Goal: Task Accomplishment & Management: Complete application form

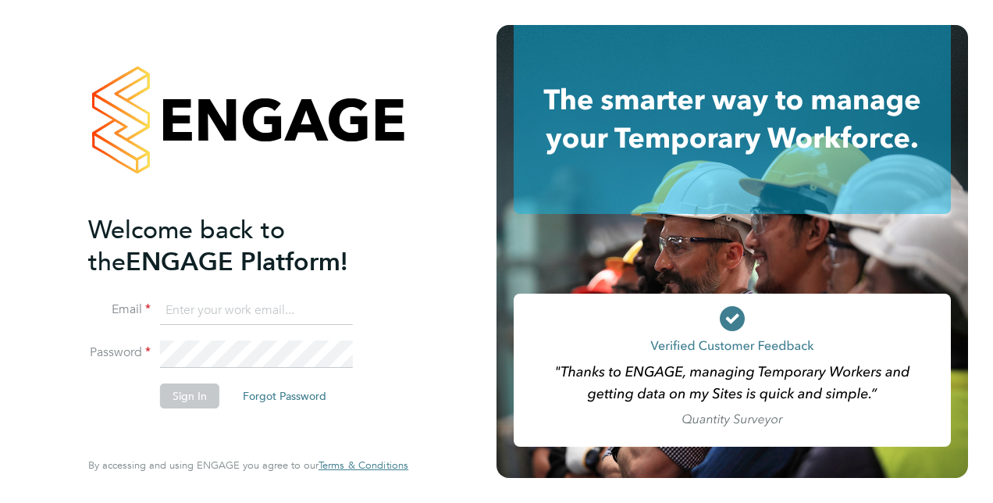
type input "tom.axon@vistry.co.uk"
click at [183, 395] on button "Sign In" at bounding box center [189, 395] width 59 height 25
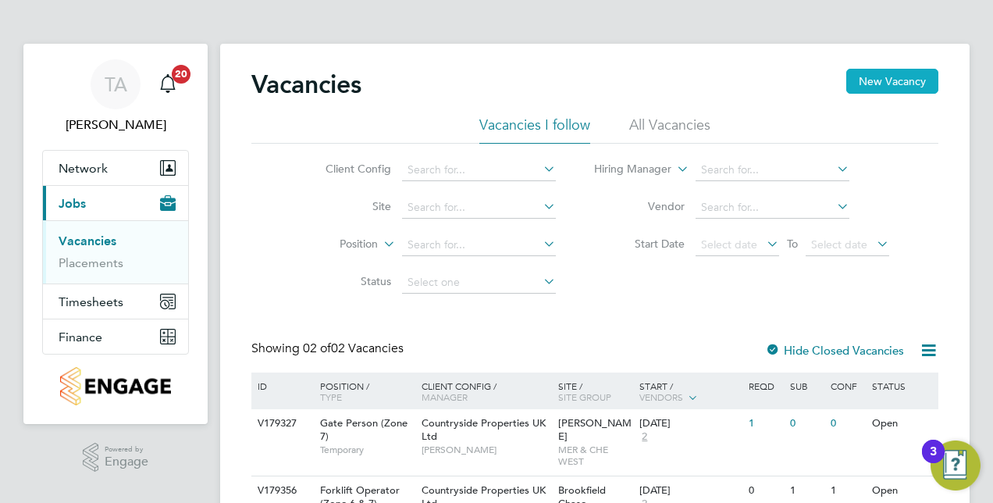
click at [903, 81] on button "New Vacancy" at bounding box center [892, 81] width 92 height 25
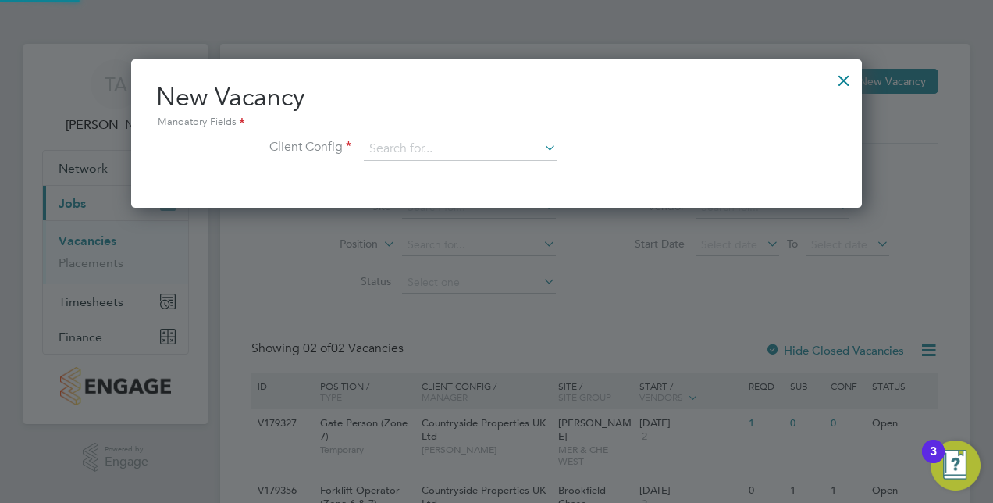
scroll to position [148, 731]
click at [503, 155] on input at bounding box center [460, 148] width 193 height 23
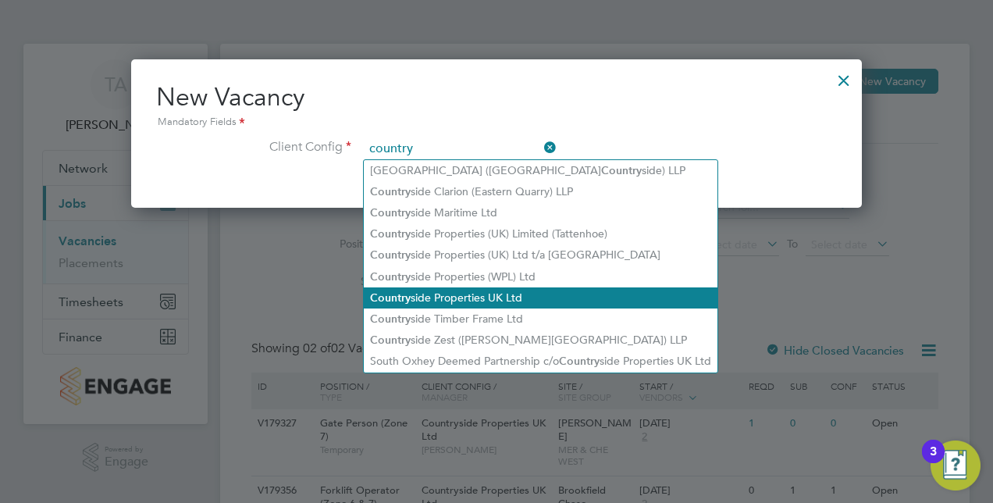
click at [512, 294] on li "Country side Properties UK Ltd" at bounding box center [541, 297] width 354 height 21
type input "Countryside Properties UK Ltd"
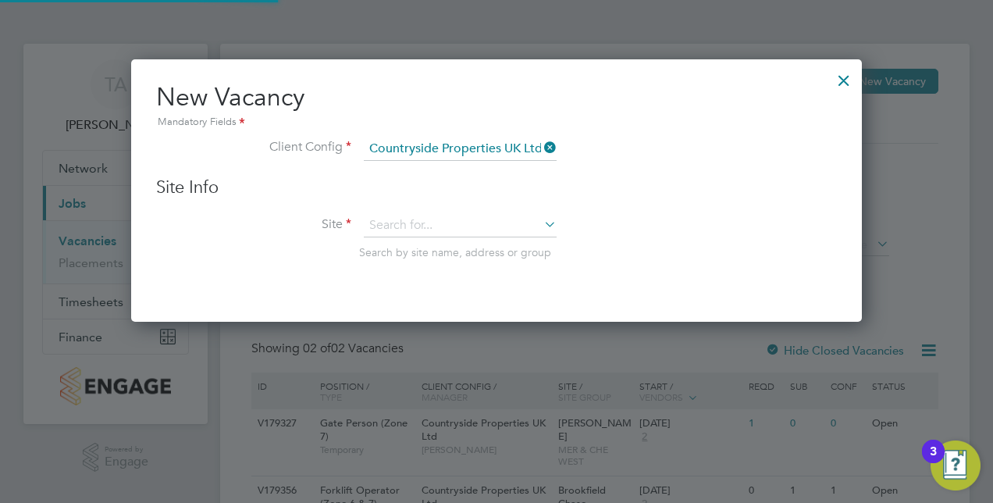
scroll to position [262, 731]
click at [444, 226] on input at bounding box center [460, 225] width 193 height 23
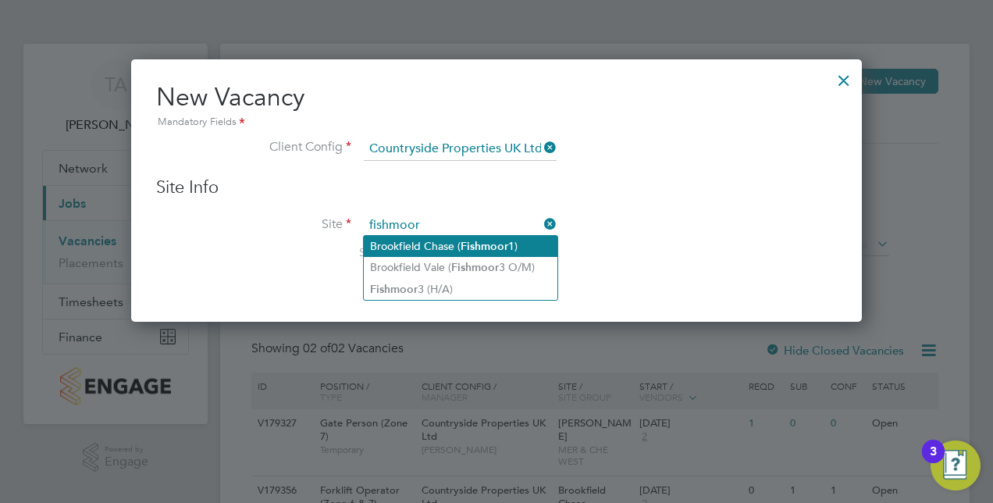
click at [413, 246] on li "Brookfield Chase ( Fishmoor 1)" at bounding box center [461, 246] width 194 height 21
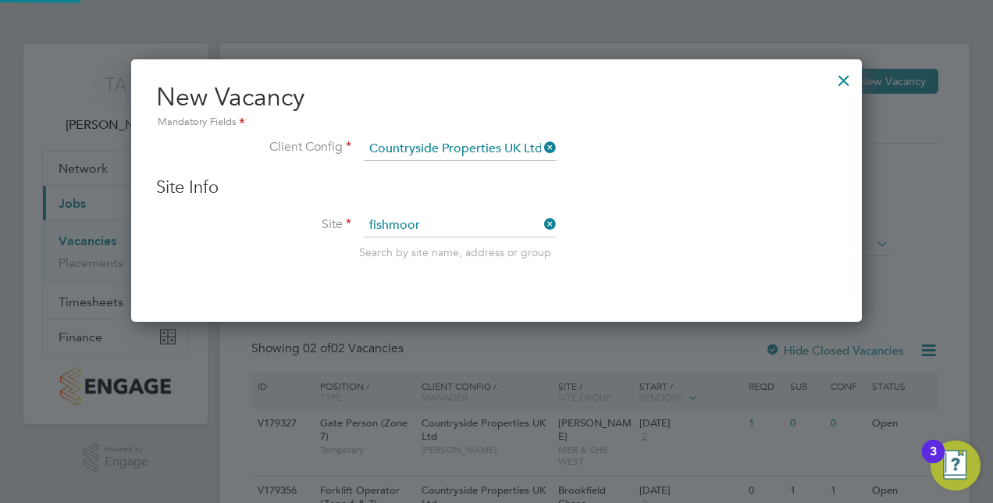
type input "Brookfield Chase (Fishmoor 1)"
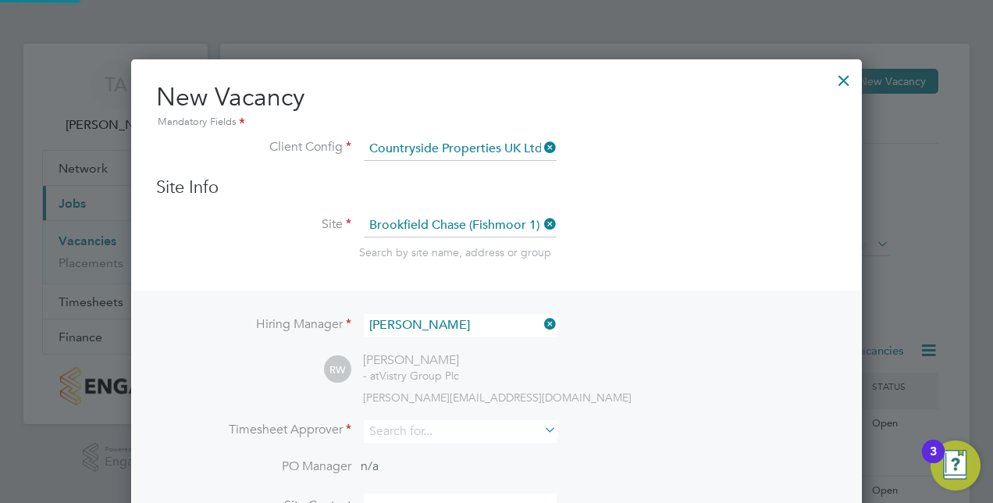
scroll to position [649, 731]
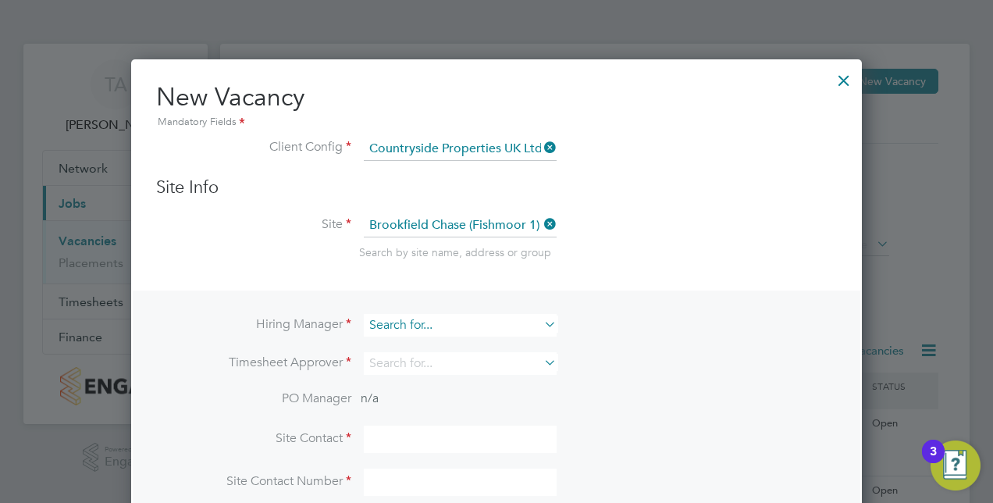
click at [495, 334] on div "Vacancies New Vacancy Vacancies I follow All Vacancies Client Config Site Posit…" at bounding box center [594, 316] width 749 height 544
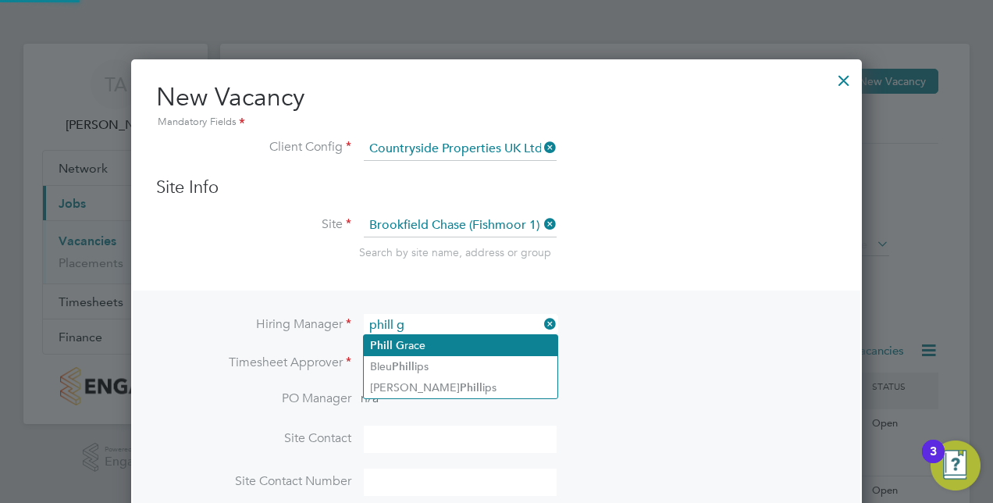
click at [476, 335] on li "Phill G race" at bounding box center [461, 345] width 194 height 21
type input "[PERSON_NAME]"
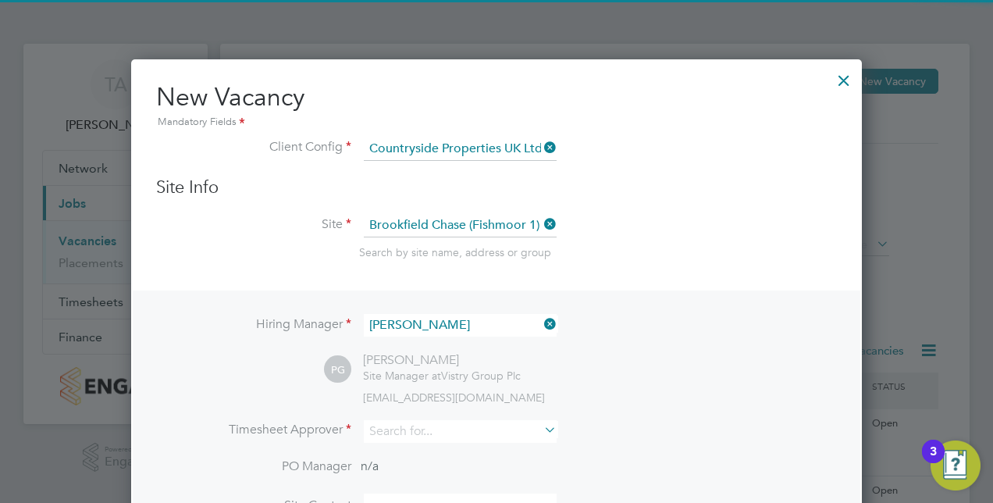
scroll to position [649, 731]
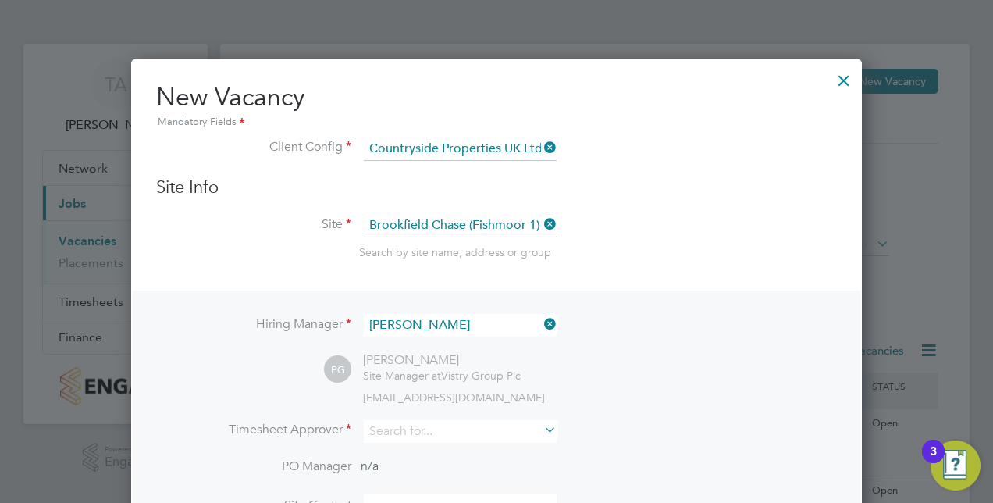
click at [406, 443] on li "Timesheet Approver" at bounding box center [496, 439] width 681 height 38
click at [417, 429] on input at bounding box center [460, 431] width 193 height 23
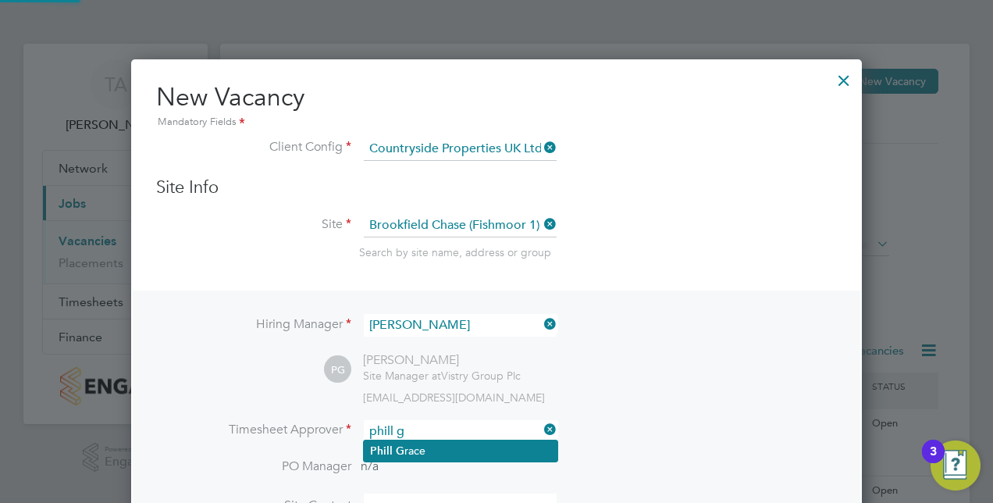
click at [422, 452] on li "Phill G race" at bounding box center [461, 450] width 194 height 21
type input "[PERSON_NAME]"
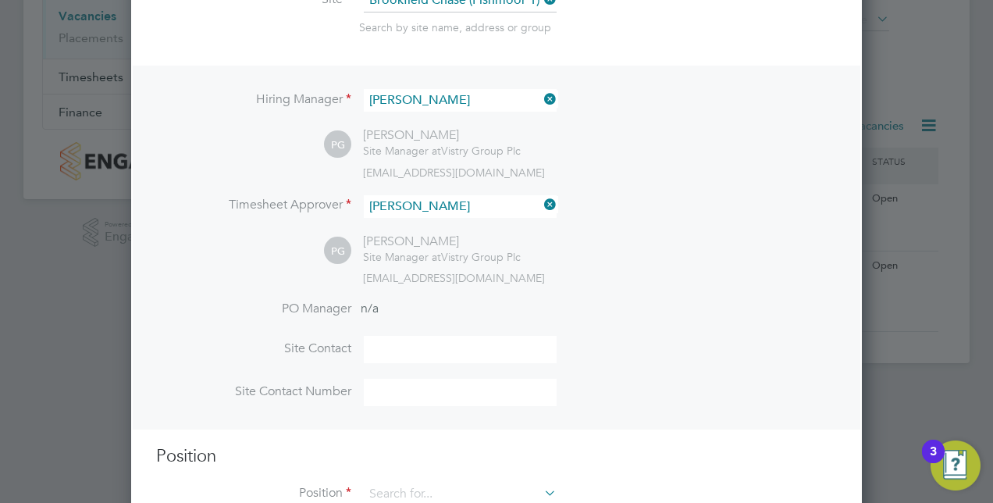
scroll to position [272, 0]
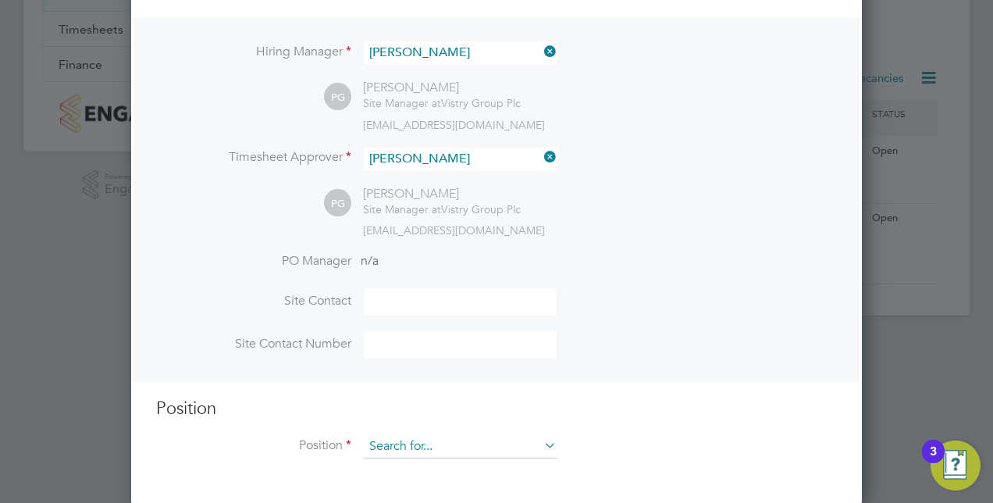
click at [376, 452] on input at bounding box center [460, 446] width 193 height 23
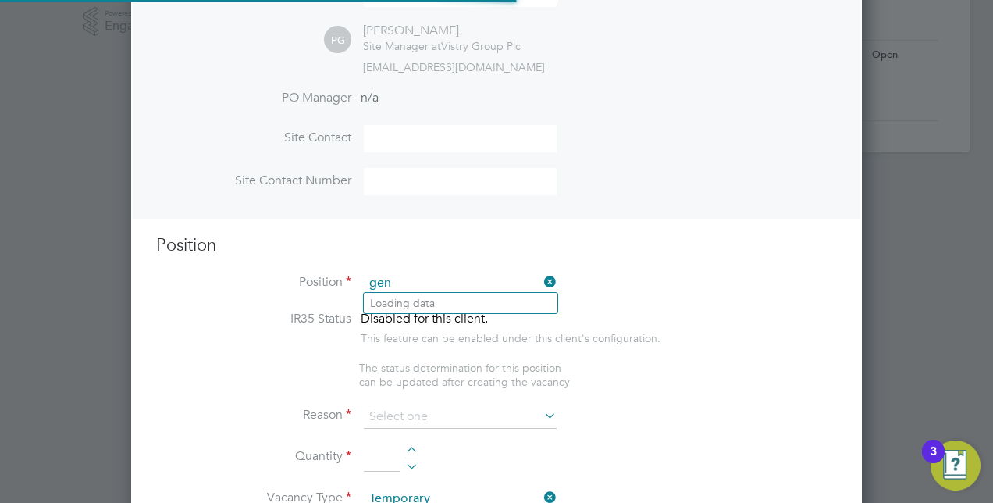
scroll to position [2239, 731]
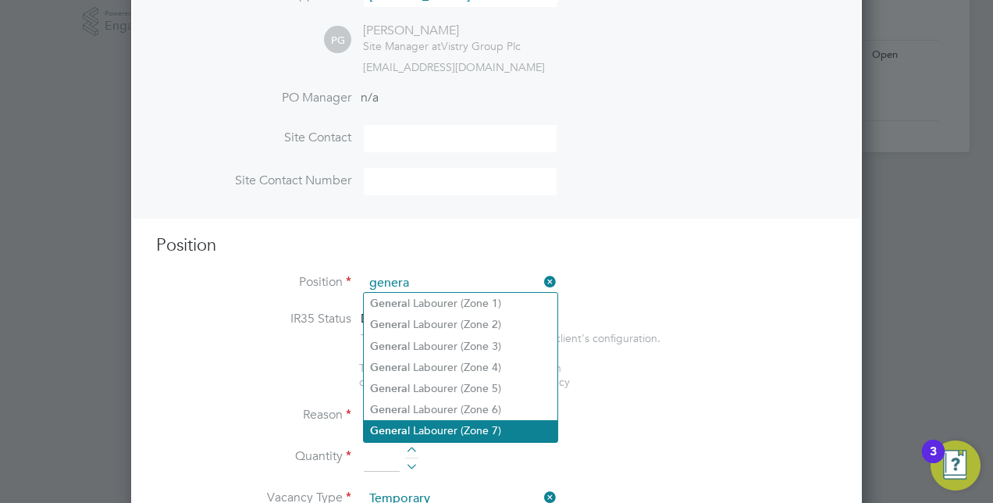
click at [453, 426] on li "Genera l Labourer (Zone 7)" at bounding box center [461, 430] width 194 height 21
type input "General Labourer (Zone 7)"
type textarea "• General labouring duties • Supporting the trades on site • Moving materials a…"
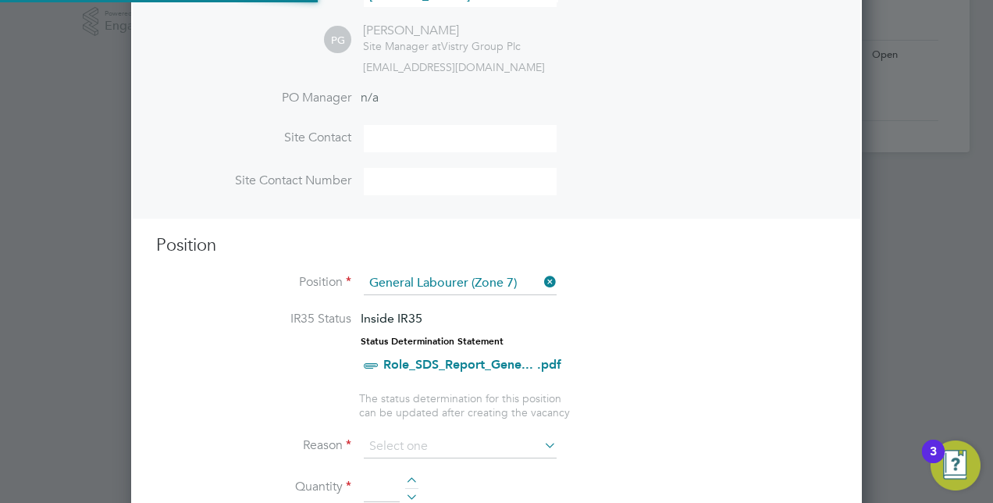
scroll to position [46, 81]
click at [406, 456] on li "Reason" at bounding box center [496, 454] width 681 height 39
click at [408, 450] on input at bounding box center [460, 446] width 193 height 23
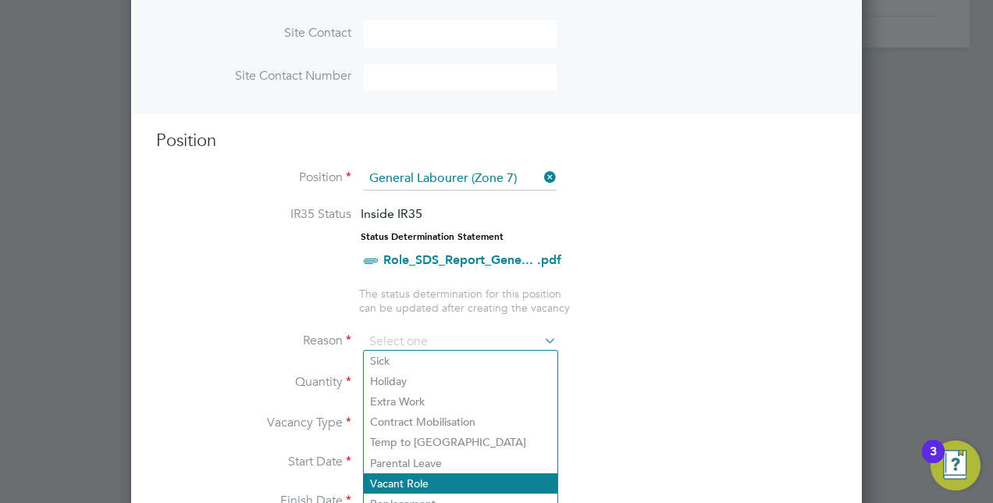
scroll to position [670, 0]
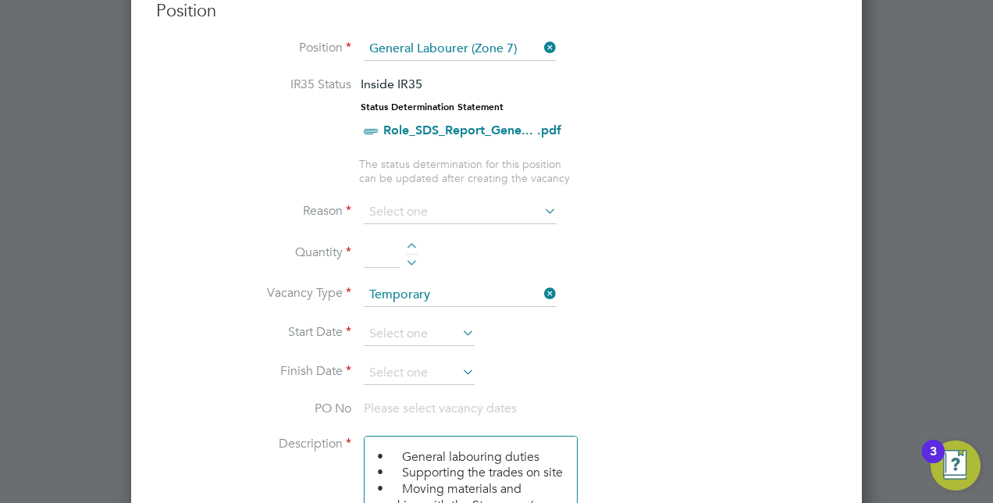
click at [407, 274] on li "Extra Work" at bounding box center [461, 272] width 194 height 20
type input "Extra Work"
click at [412, 244] on div at bounding box center [411, 248] width 13 height 11
type input "1"
click at [409, 330] on input at bounding box center [419, 333] width 111 height 23
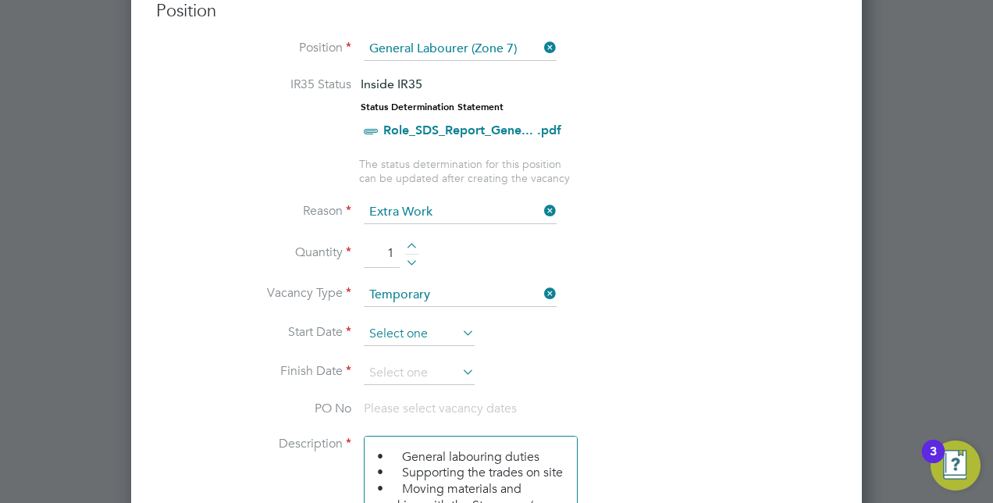
scroll to position [603, 0]
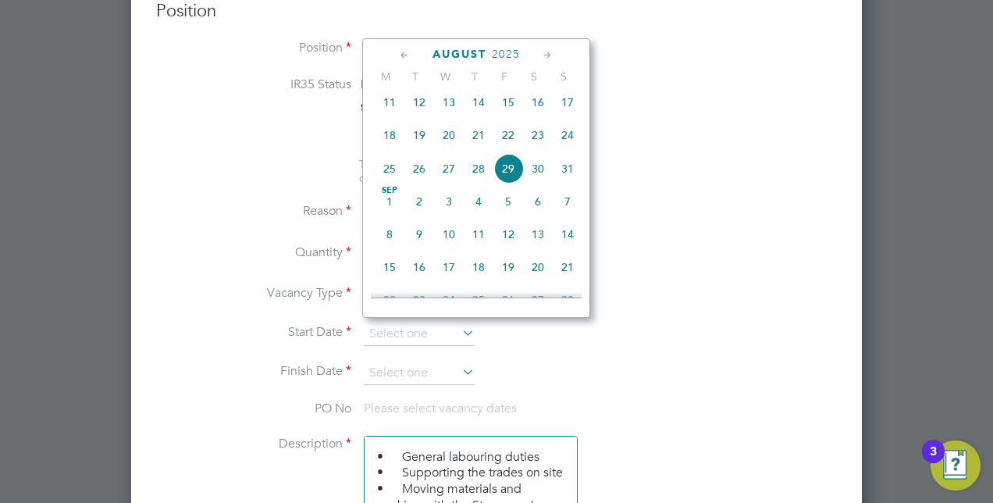
click at [386, 206] on span "[DATE]" at bounding box center [390, 202] width 30 height 30
type input "[DATE]"
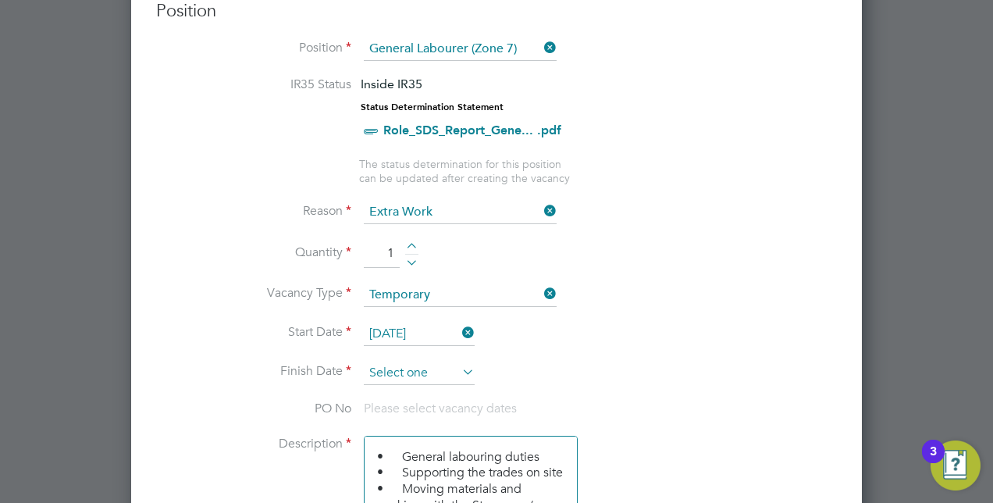
click at [412, 367] on input at bounding box center [419, 372] width 111 height 23
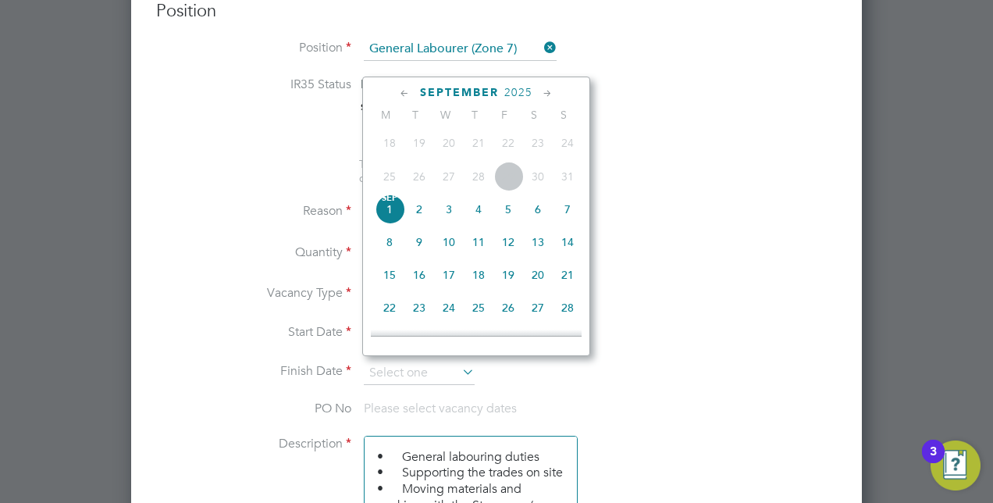
click at [536, 217] on span "6" at bounding box center [538, 209] width 30 height 30
type input "[DATE]"
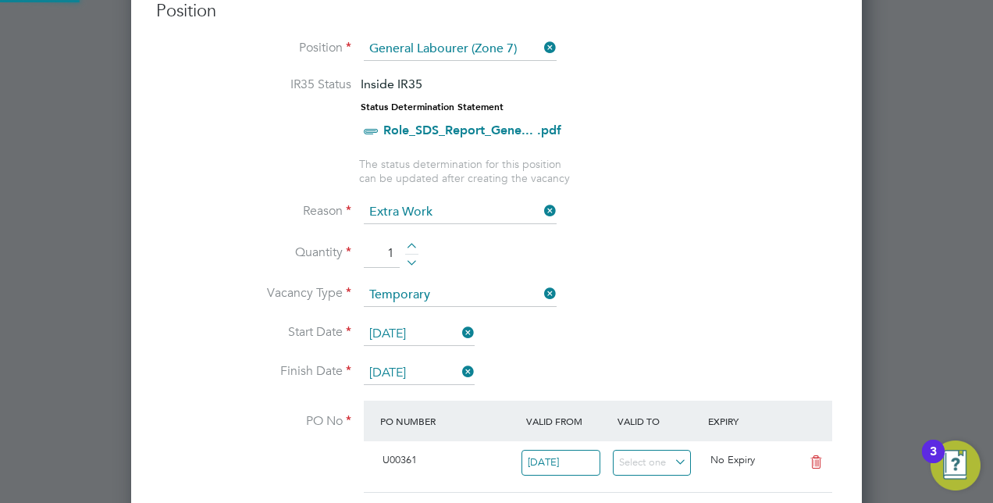
scroll to position [27, 147]
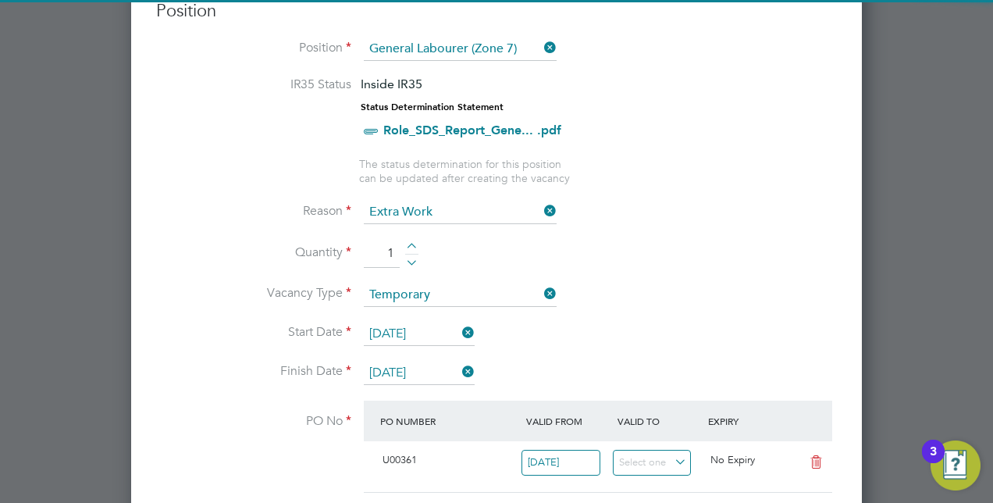
click at [716, 335] on li "Start Date [DATE]" at bounding box center [496, 341] width 681 height 39
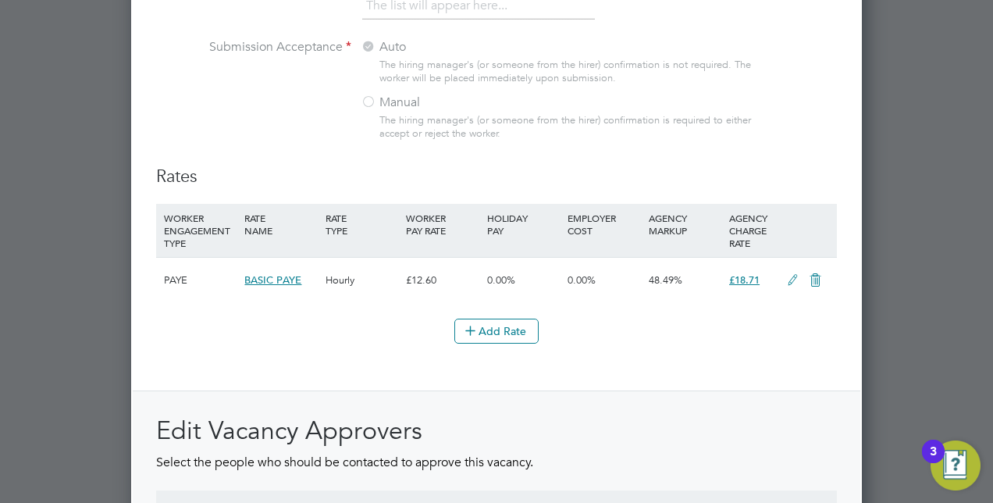
scroll to position [1908, 0]
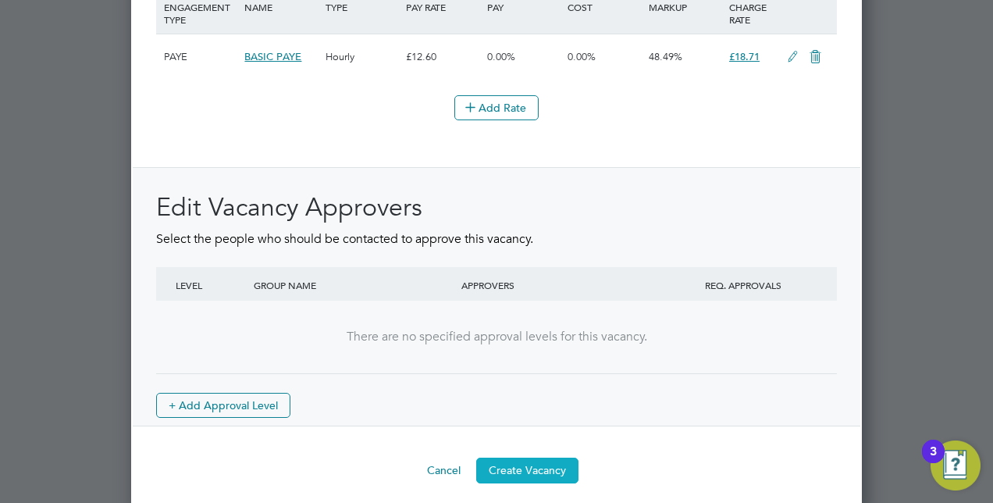
click at [518, 460] on button "Create Vacancy" at bounding box center [527, 469] width 102 height 25
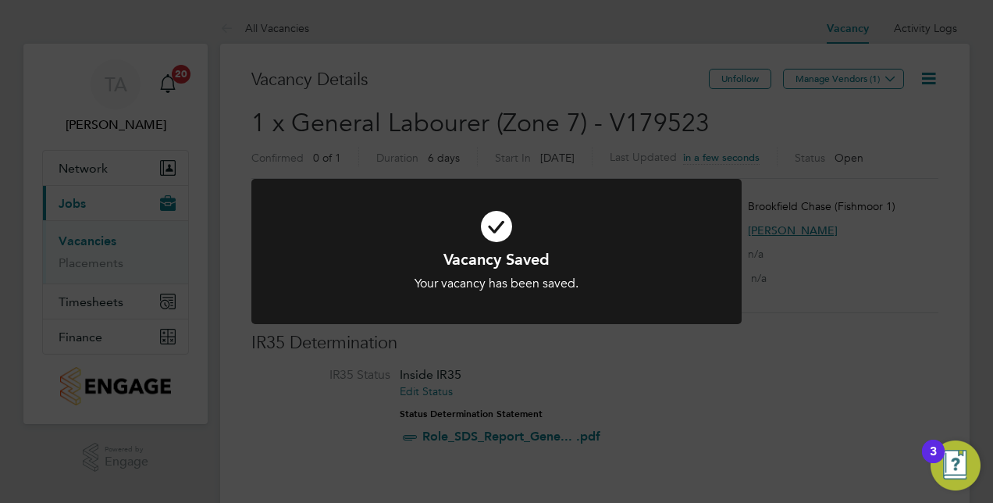
click at [845, 151] on div "Vacancy Saved Your vacancy has been saved. Cancel Okay" at bounding box center [496, 251] width 993 height 503
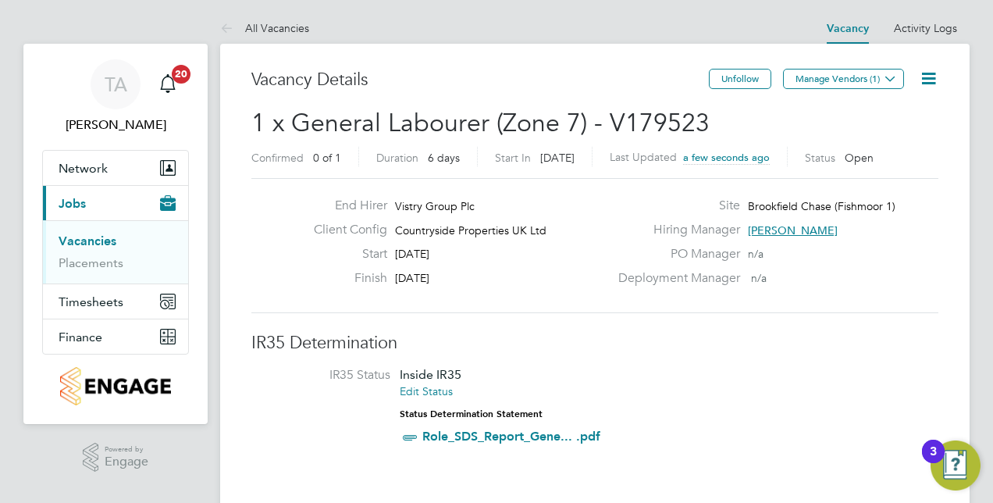
click at [828, 75] on button "Manage Vendors (1)" at bounding box center [843, 79] width 121 height 20
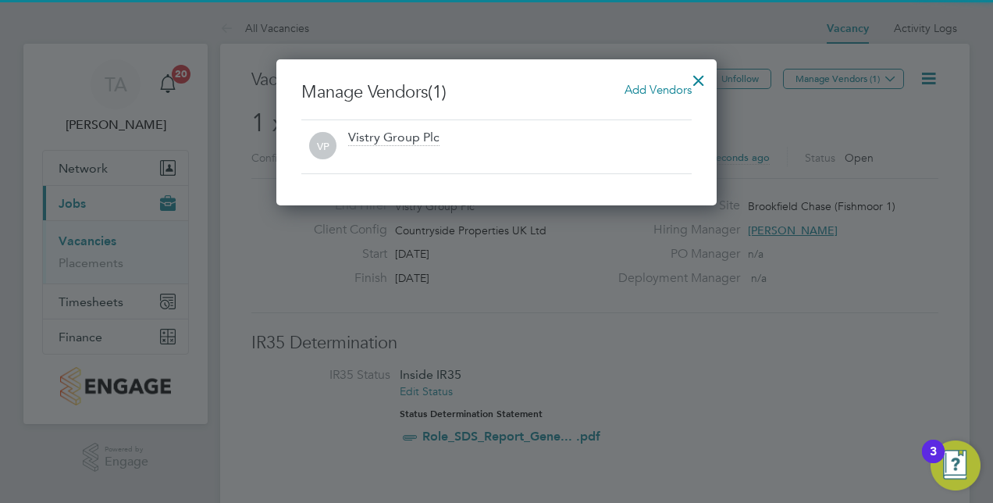
click at [639, 94] on span "Add Vendors" at bounding box center [657, 89] width 67 height 15
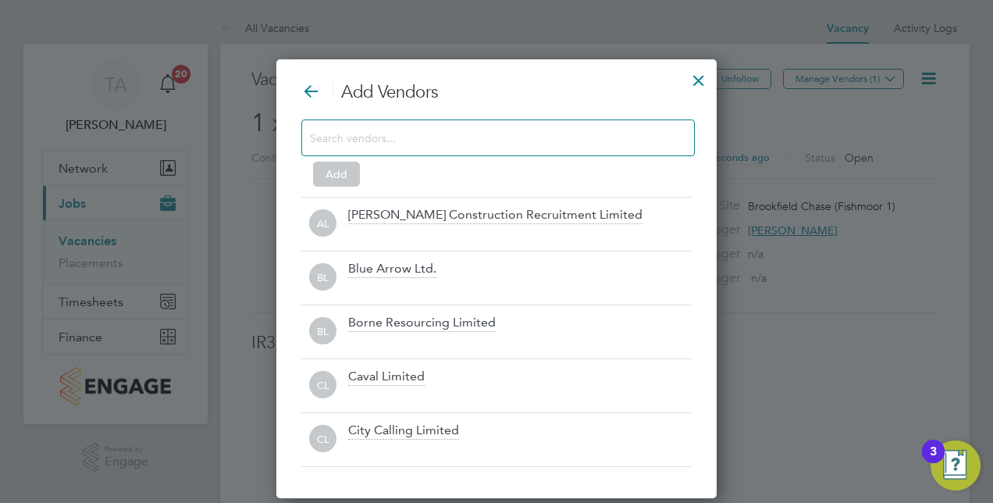
click at [535, 133] on input at bounding box center [485, 137] width 351 height 20
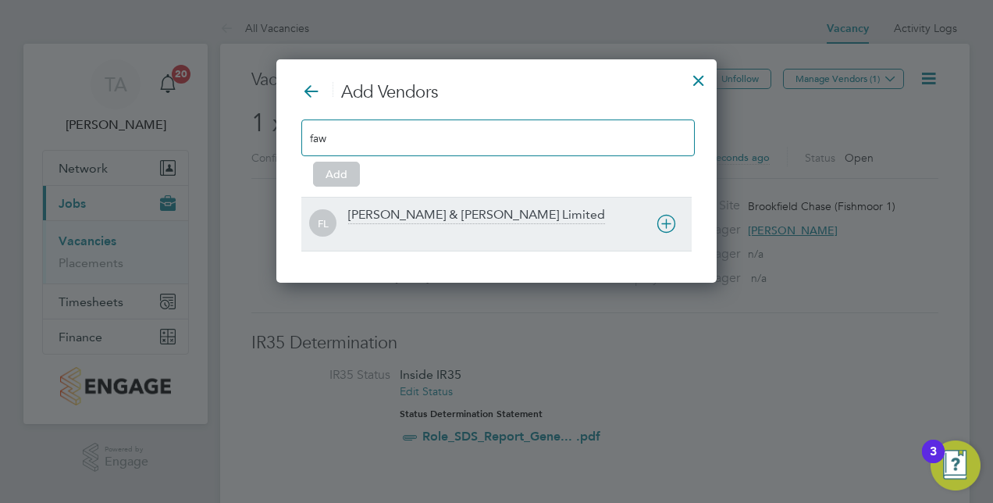
type input "faw"
click at [418, 219] on div "[PERSON_NAME] & [PERSON_NAME] Limited" at bounding box center [476, 215] width 257 height 17
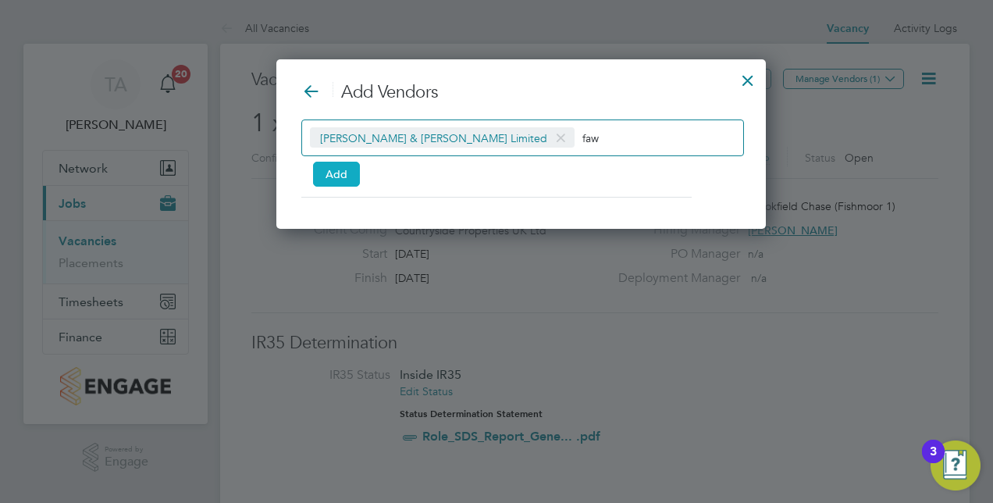
click at [323, 167] on button "Add" at bounding box center [336, 174] width 47 height 25
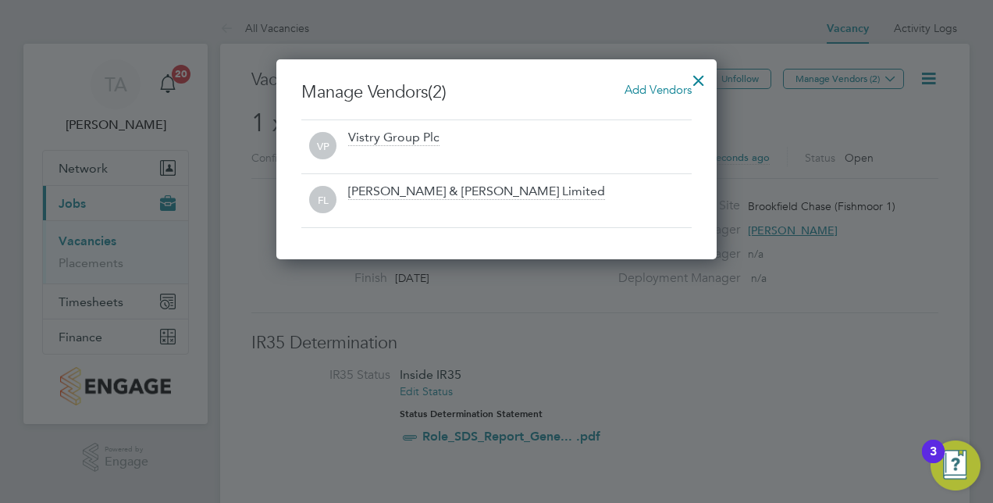
click at [698, 75] on div at bounding box center [699, 76] width 28 height 28
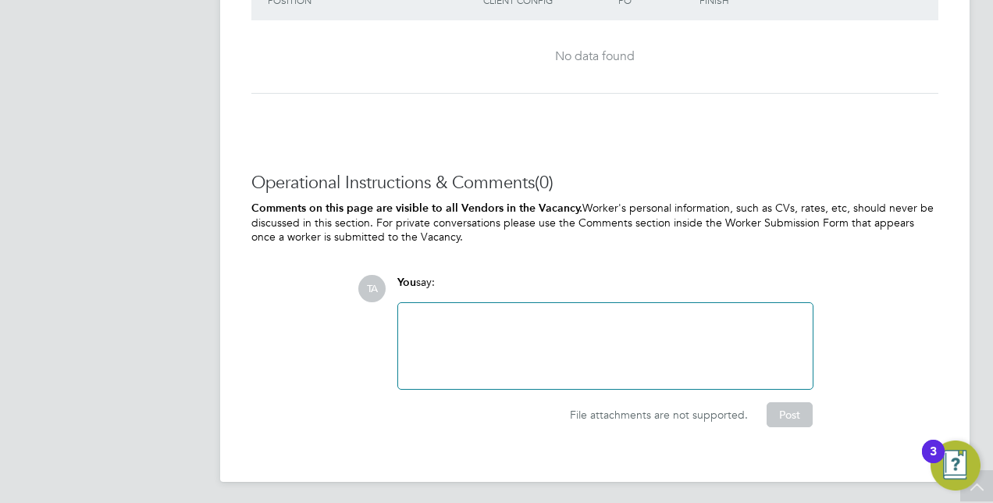
click at [564, 315] on div at bounding box center [605, 345] width 396 height 67
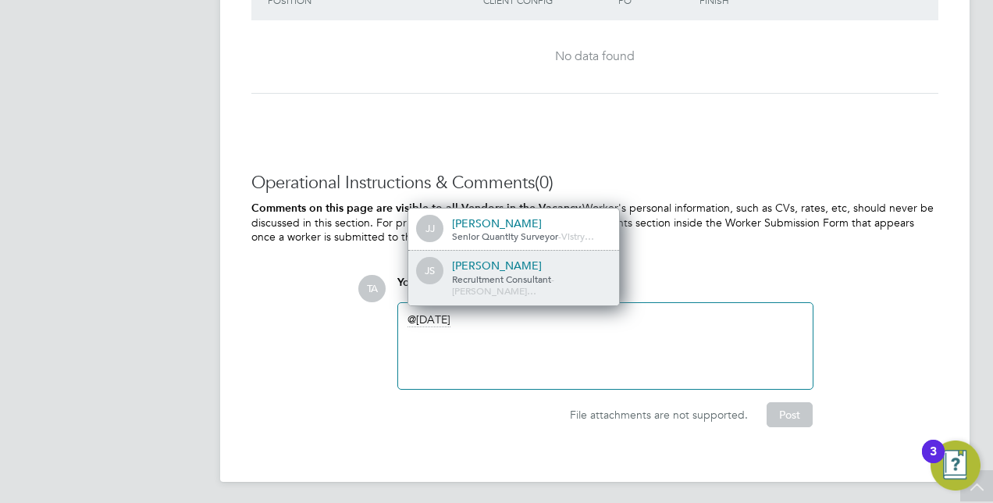
click at [504, 272] on div "[PERSON_NAME]" at bounding box center [530, 265] width 156 height 14
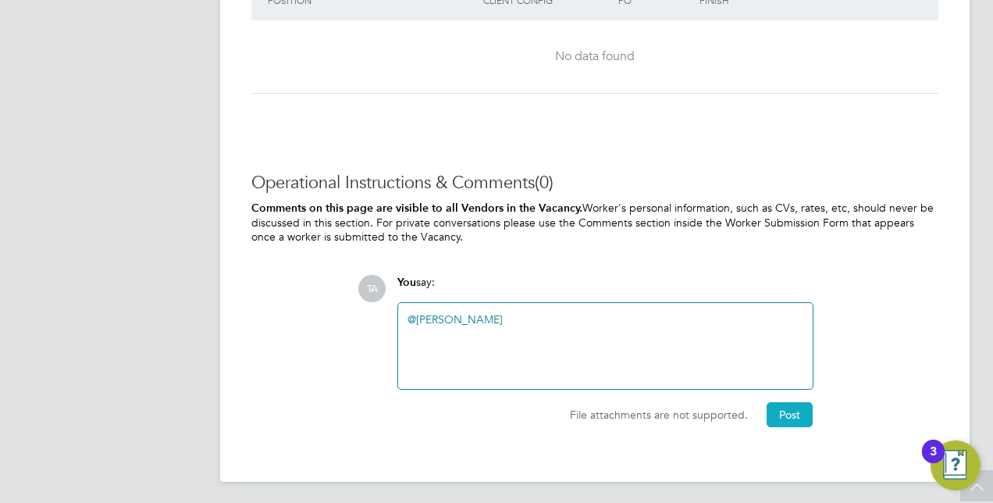
click at [798, 414] on button "Post" at bounding box center [790, 414] width 46 height 25
